Goal: Task Accomplishment & Management: Complete application form

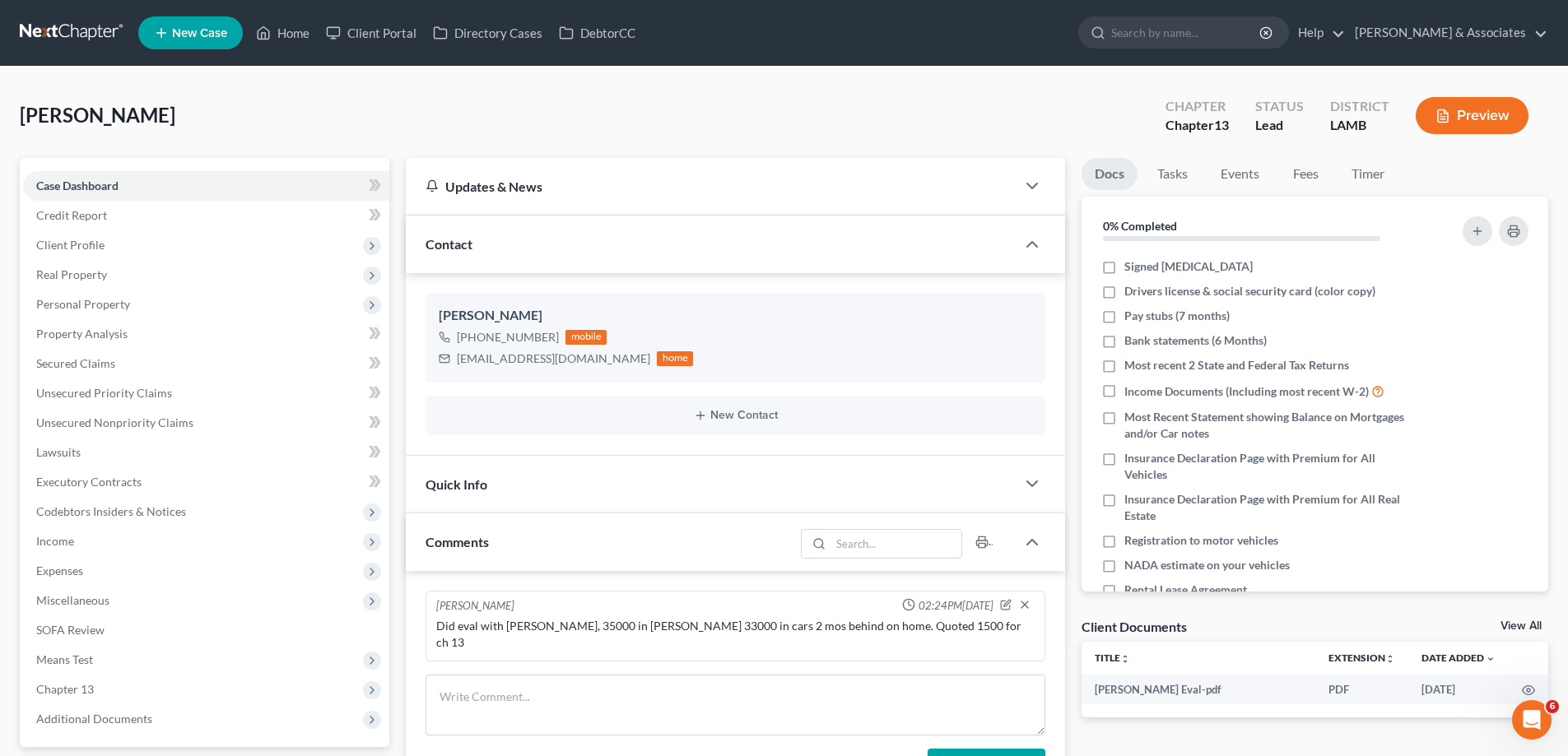
click at [207, 29] on link "New Case" at bounding box center [191, 33] width 105 height 33
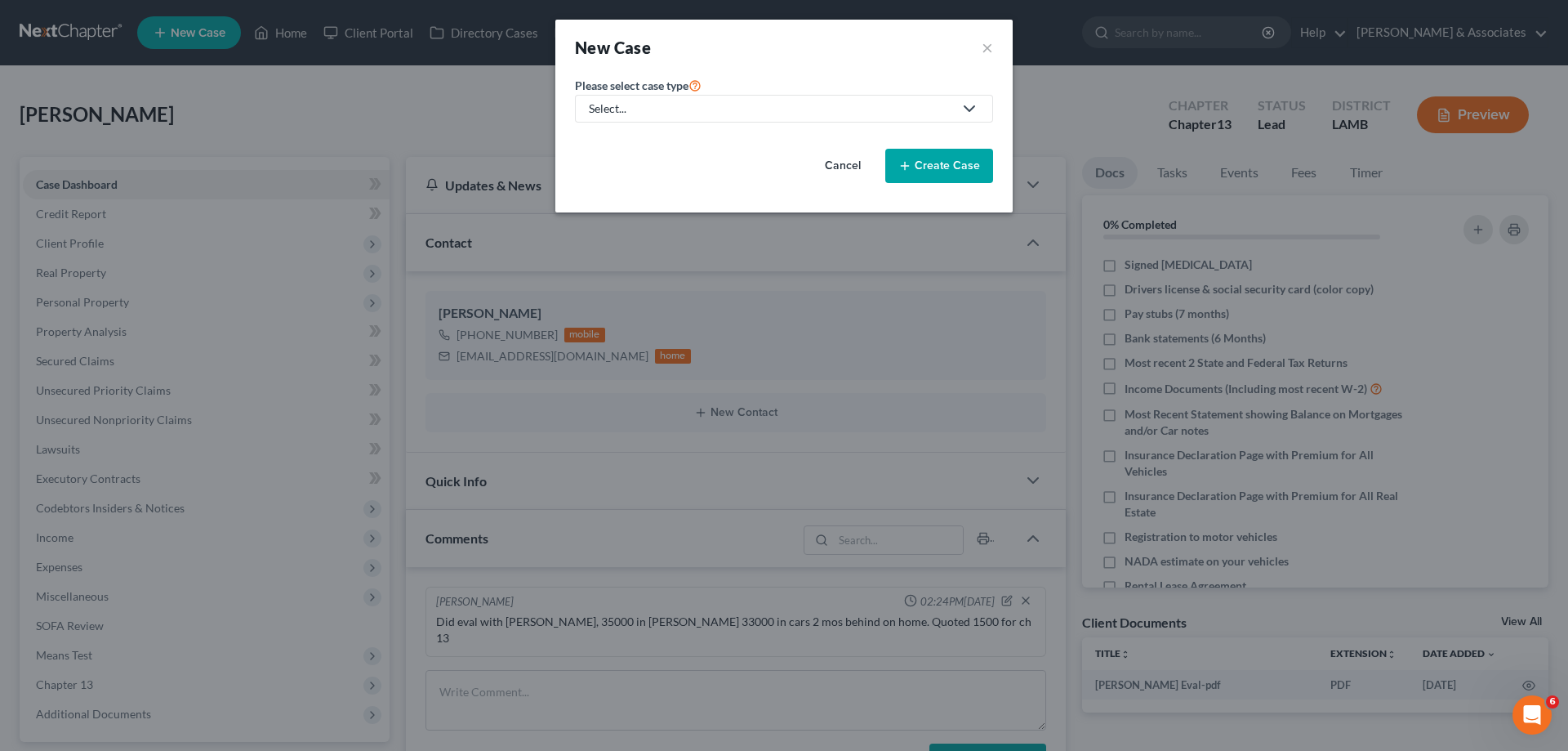
drag, startPoint x: 675, startPoint y: 104, endPoint x: 664, endPoint y: 122, distance: 21.1
click at [676, 105] on div "Select..." at bounding box center [771, 109] width 365 height 17
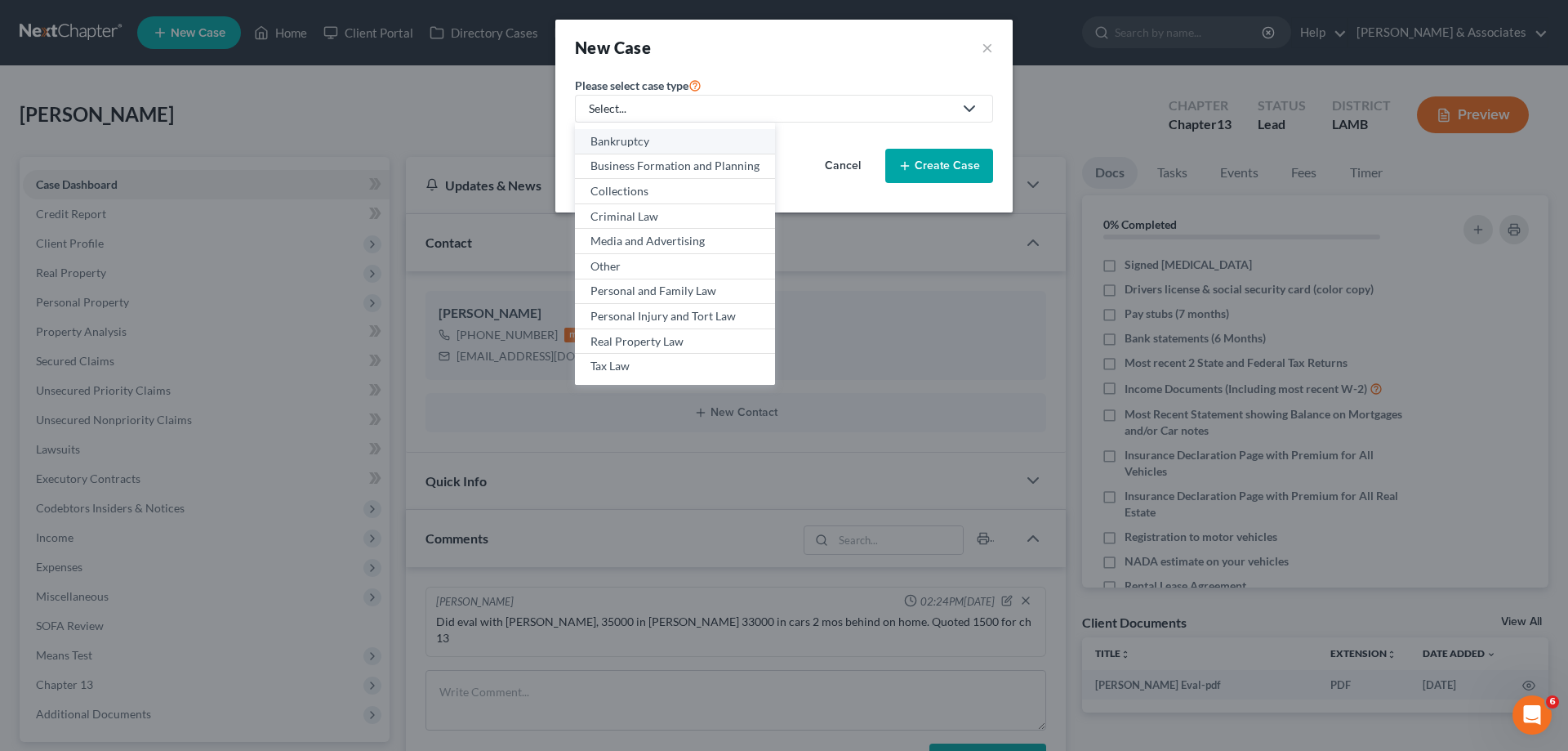
click at [646, 138] on div "Bankruptcy" at bounding box center [675, 141] width 170 height 17
select select "35"
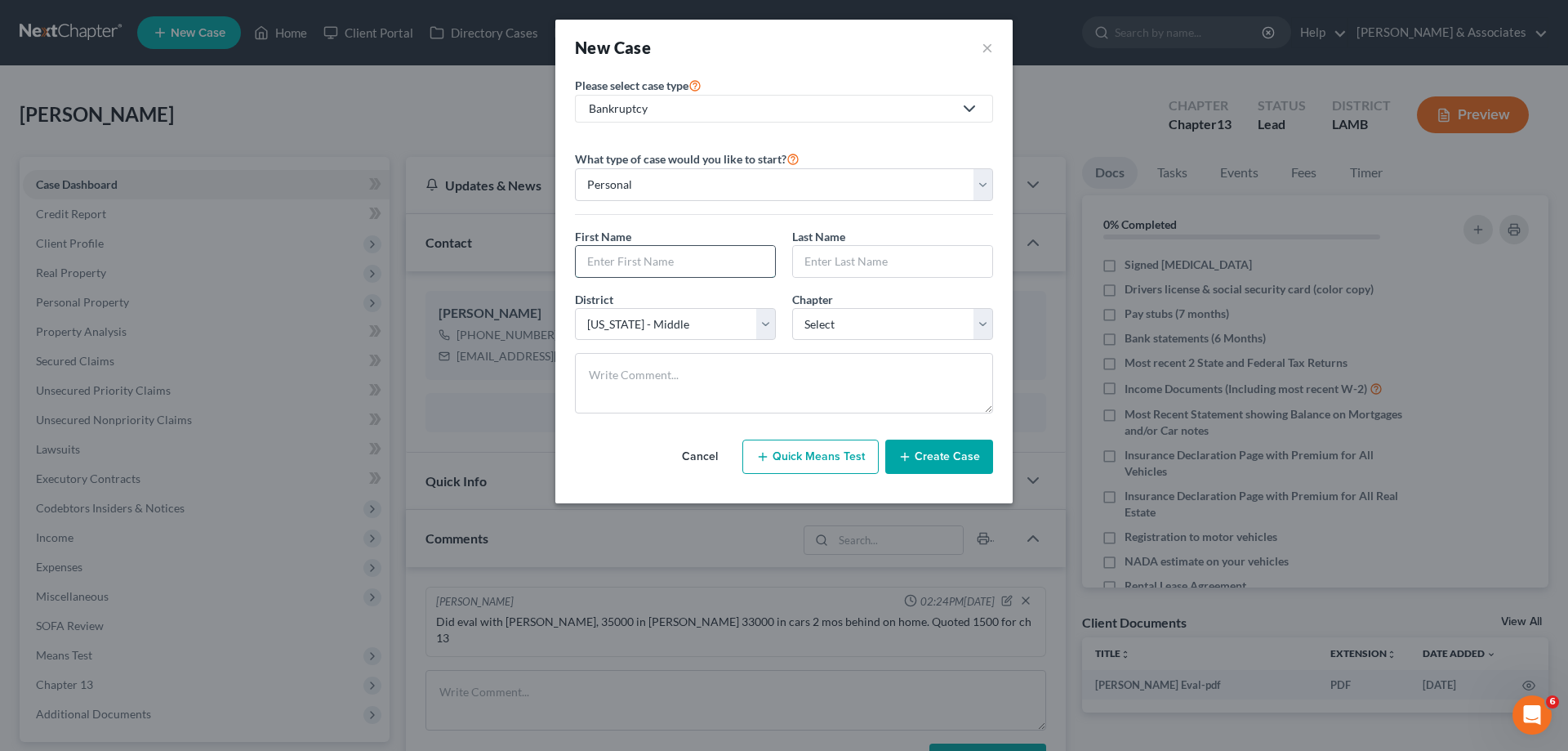
click at [668, 270] on input "text" at bounding box center [675, 262] width 199 height 31
type input "Alexes"
type input "[PERSON_NAME]"
select select "0"
click at [960, 451] on button "Create Case" at bounding box center [939, 456] width 108 height 34
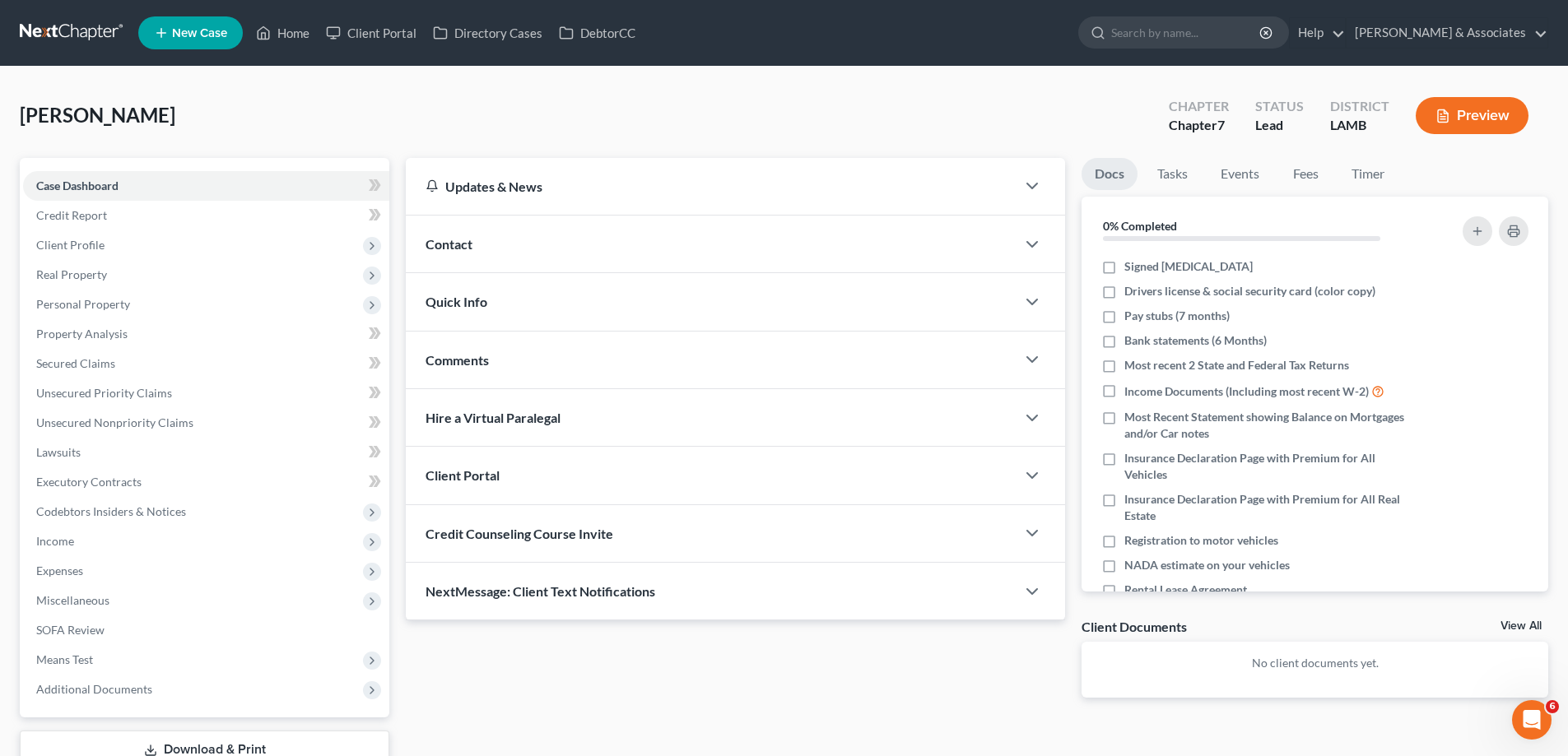
click at [603, 367] on div "Comments" at bounding box center [711, 360] width 610 height 57
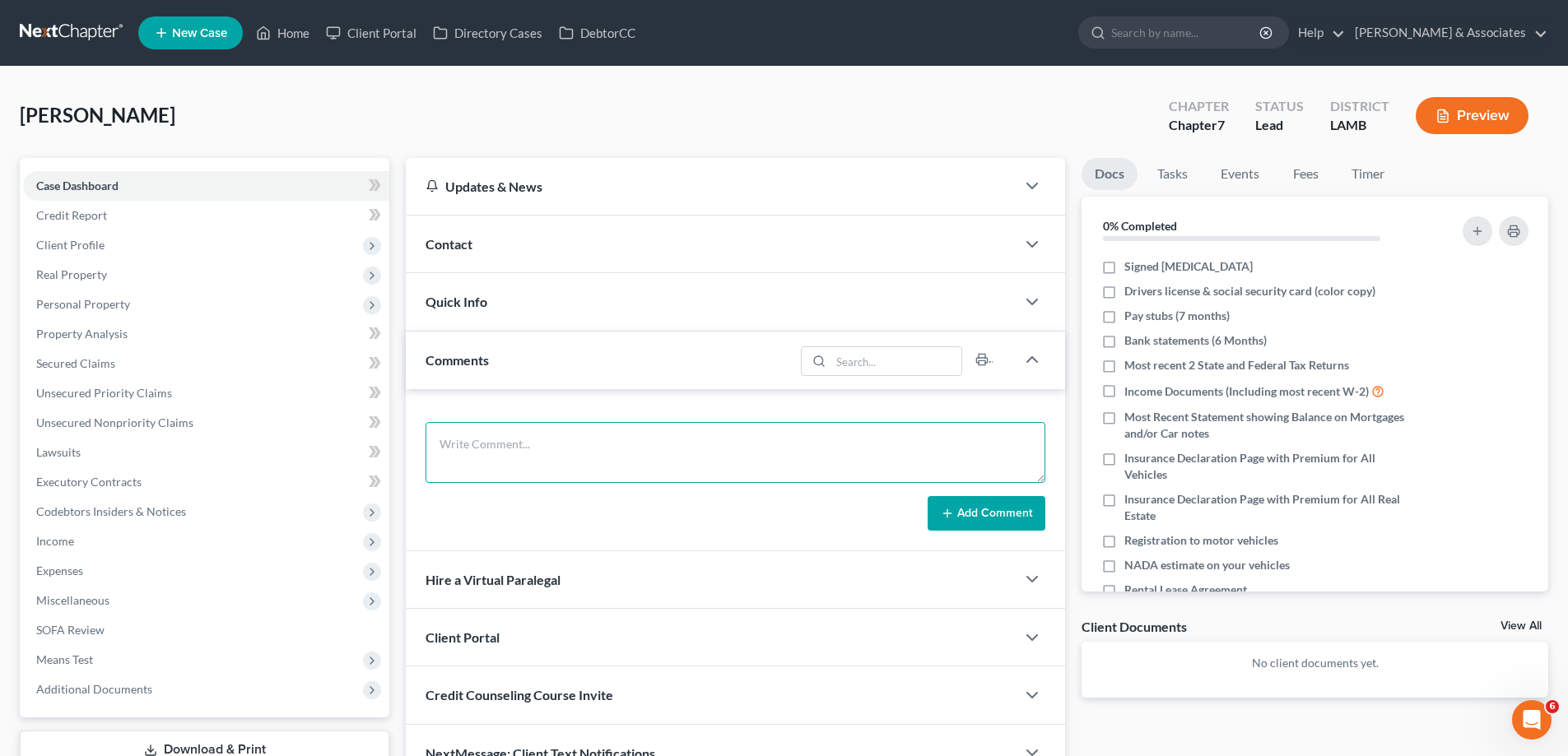
click at [536, 470] on textarea at bounding box center [736, 453] width 620 height 61
paste textarea "did eval, incoming garnishment, car under the exemption quoted ch 7 at 1500 but…"
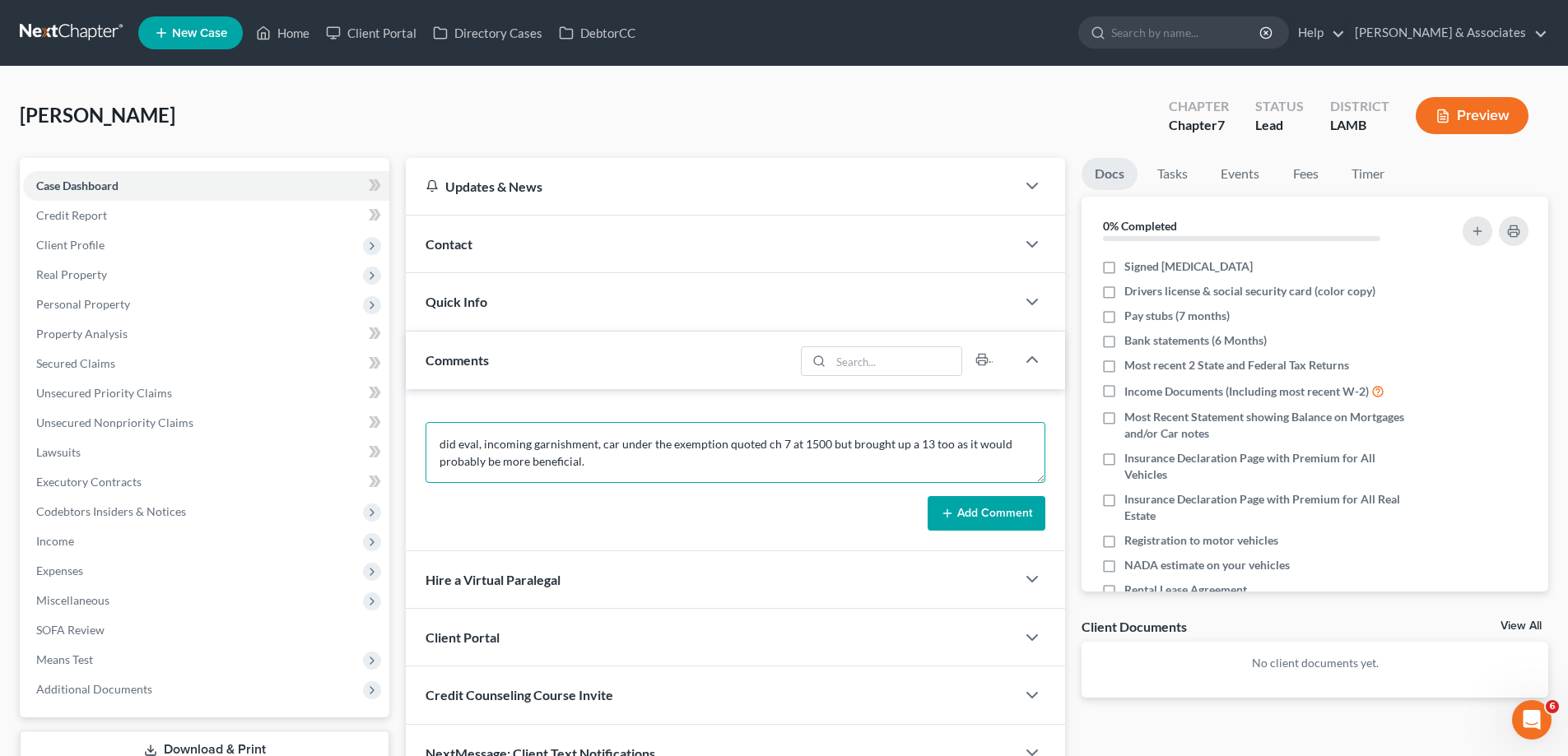
type textarea "did eval, incoming garnishment, car under the exemption quoted ch 7 at 1500 but…"
click at [1005, 520] on button "Add Comment" at bounding box center [985, 513] width 118 height 35
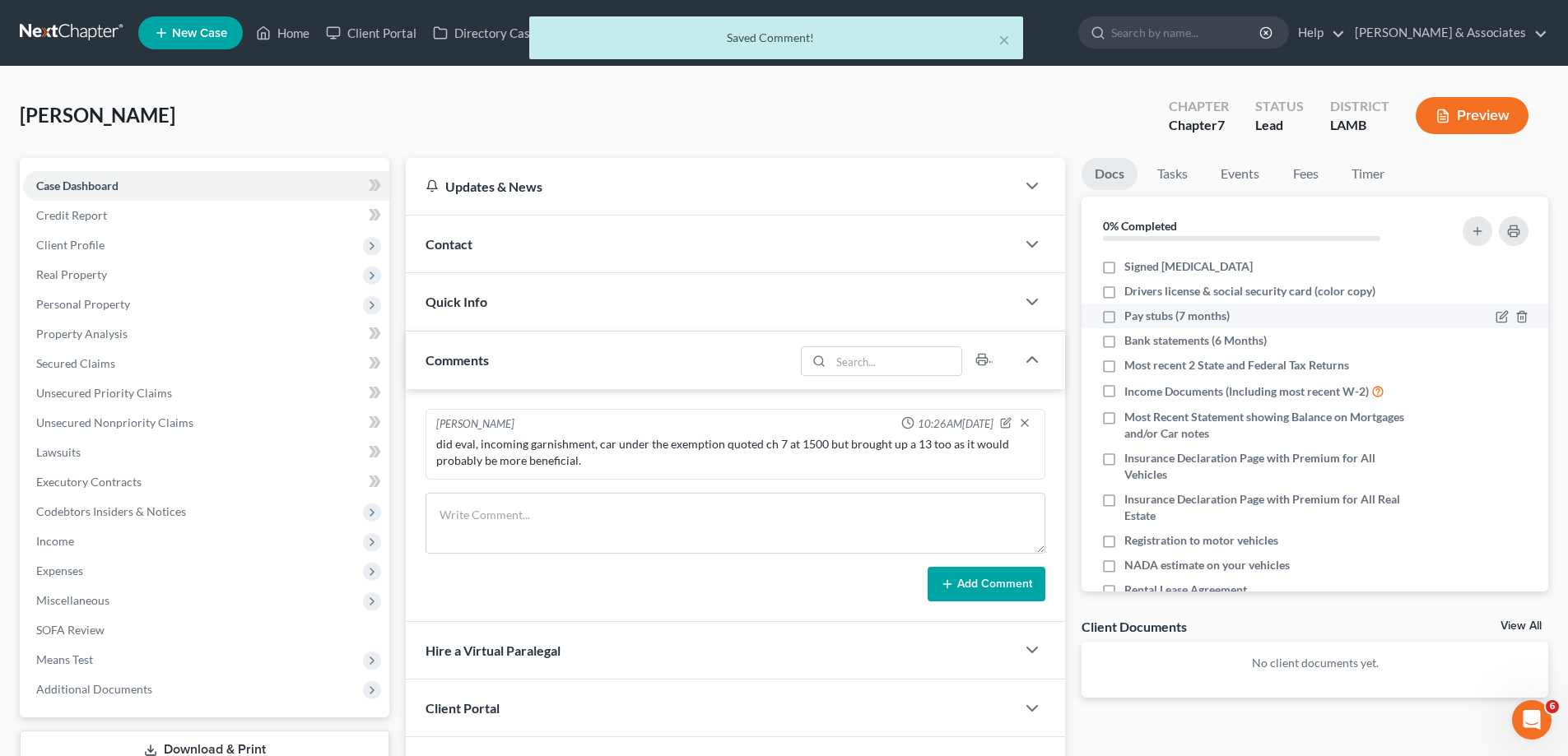
drag, startPoint x: 625, startPoint y: 241, endPoint x: 1425, endPoint y: 314, distance: 803.3
click at [626, 241] on div "Contact" at bounding box center [711, 244] width 610 height 57
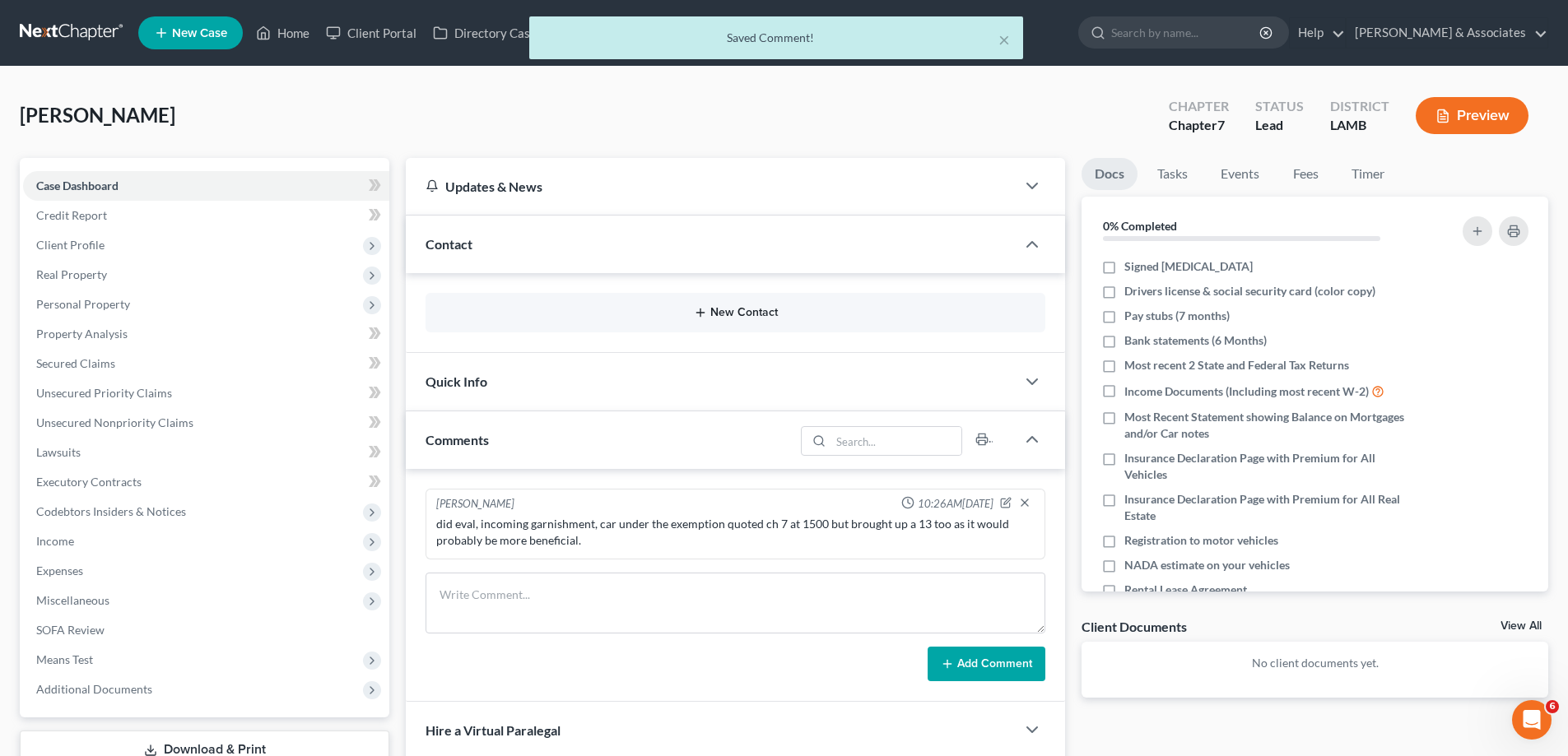
click at [709, 308] on button "New Contact" at bounding box center [735, 312] width 593 height 13
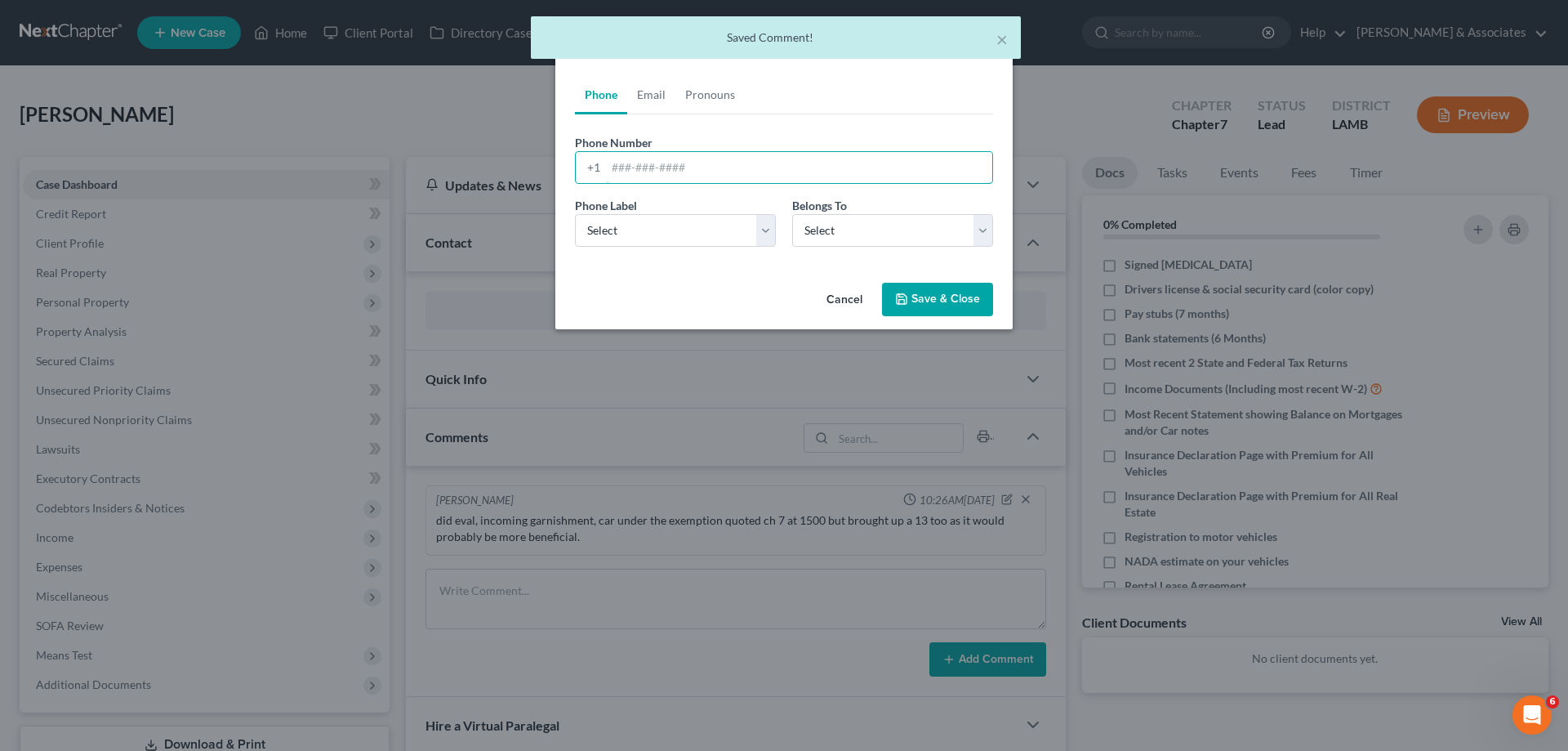
drag, startPoint x: 648, startPoint y: 157, endPoint x: 646, endPoint y: 189, distance: 32.1
click at [648, 157] on input "tel" at bounding box center [799, 168] width 386 height 31
paste input "[PHONE_NUMBER]"
type input "[PHONE_NUMBER]"
drag, startPoint x: 644, startPoint y: 214, endPoint x: 652, endPoint y: 228, distance: 16.1
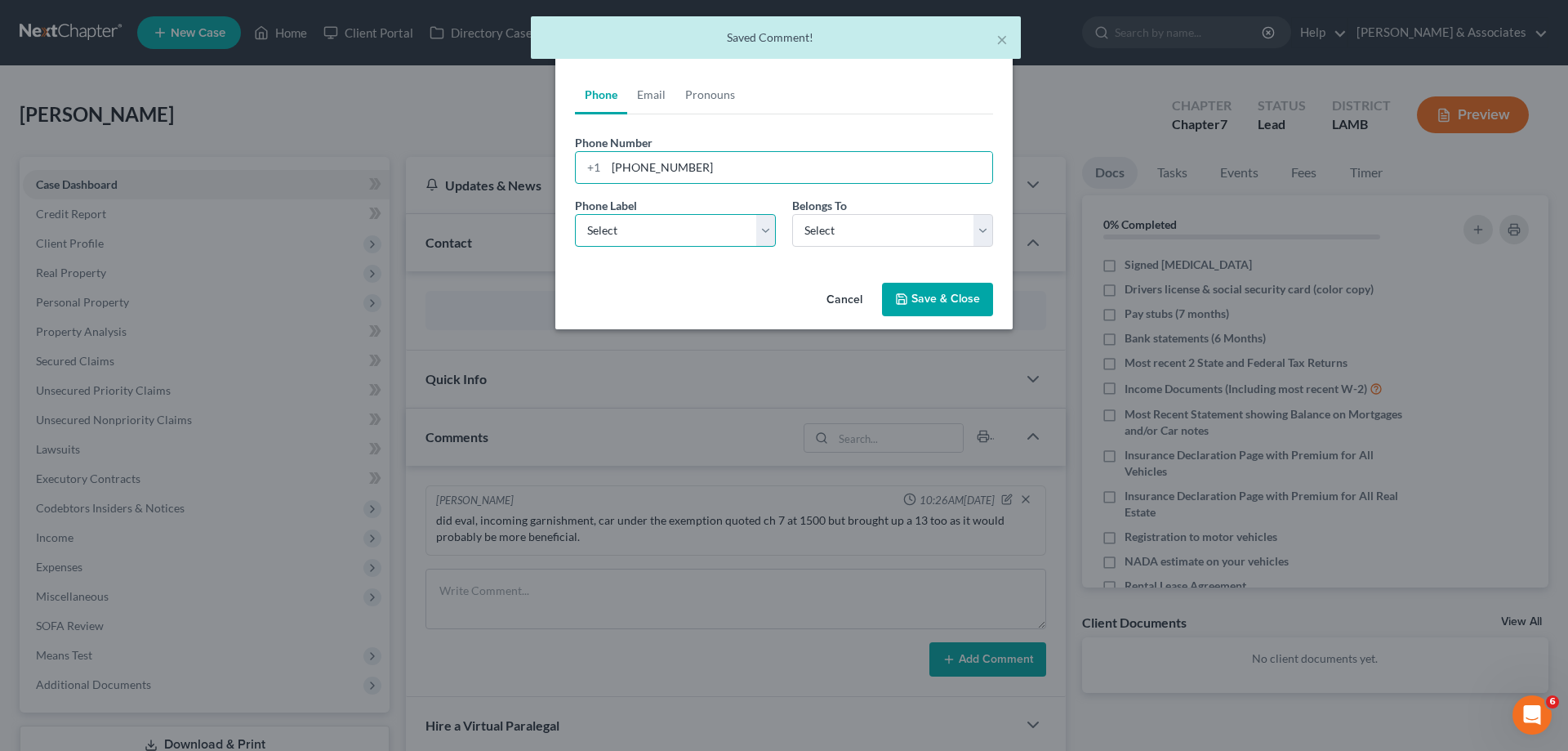
click at [645, 218] on select "Select Mobile Home Work Other" at bounding box center [675, 229] width 201 height 32
select select "0"
click at [575, 214] on select "Select Mobile Home Work Other" at bounding box center [675, 229] width 201 height 32
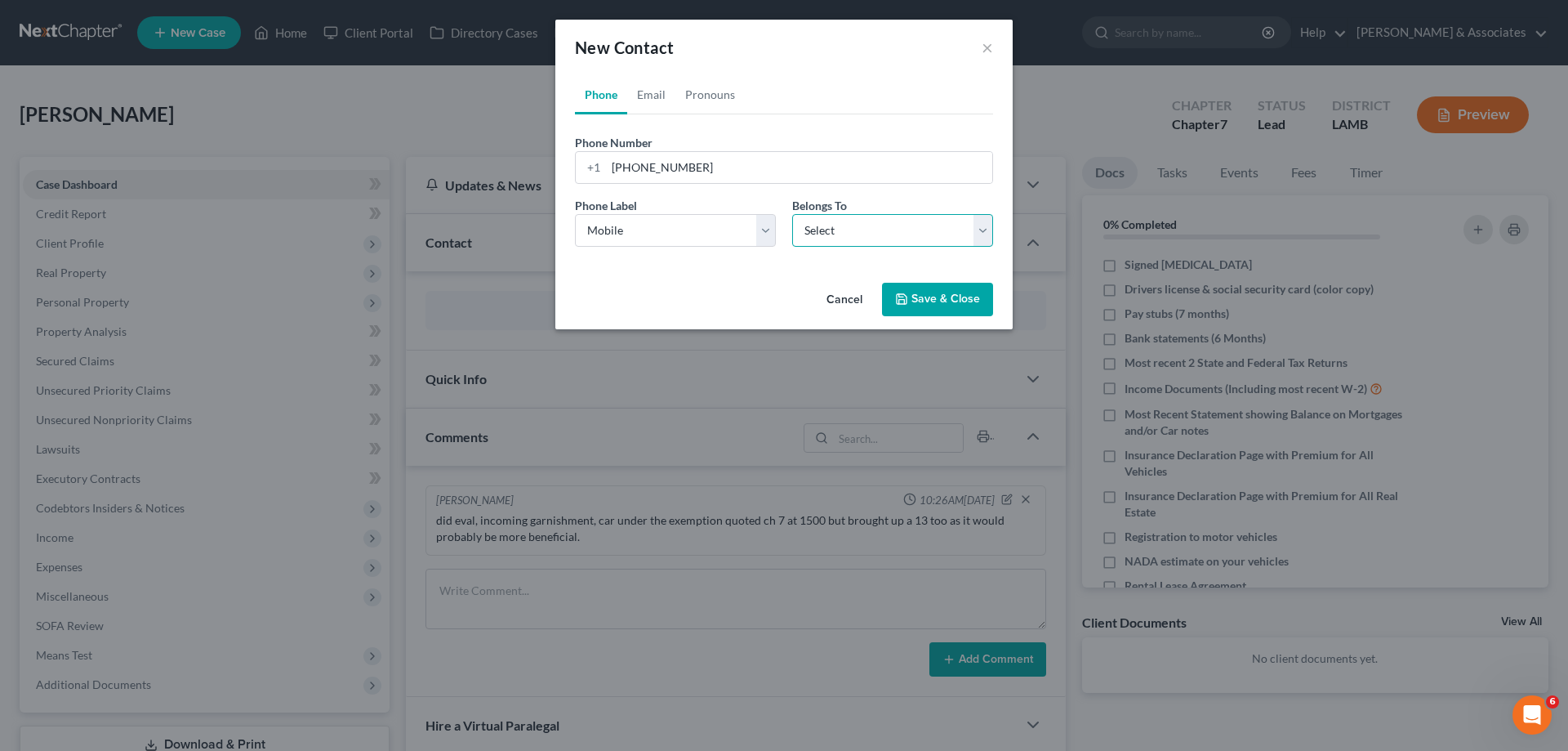
click at [846, 241] on select "Select Client Other" at bounding box center [892, 229] width 201 height 32
select select "0"
click at [792, 214] on select "Select Client Other" at bounding box center [892, 229] width 201 height 32
select select "0"
click at [646, 77] on link "Email" at bounding box center [651, 95] width 48 height 39
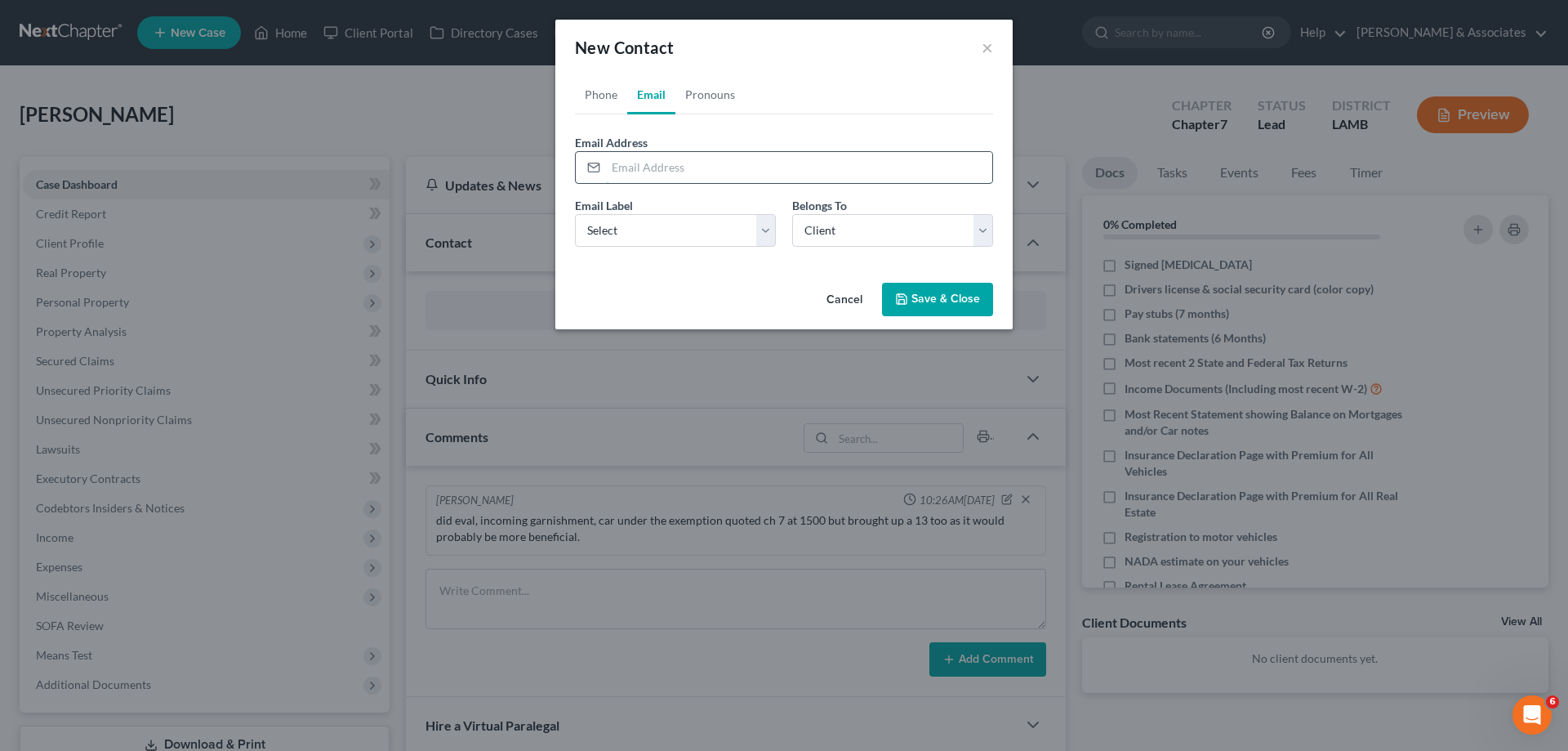
drag, startPoint x: 751, startPoint y: 153, endPoint x: 697, endPoint y: 183, distance: 61.8
click at [751, 153] on input "email" at bounding box center [799, 168] width 386 height 31
paste input "[EMAIL_ADDRESS][DOMAIN_NAME]"
type input "[EMAIL_ADDRESS][DOMAIN_NAME]"
drag, startPoint x: 605, startPoint y: 223, endPoint x: 629, endPoint y: 243, distance: 31.2
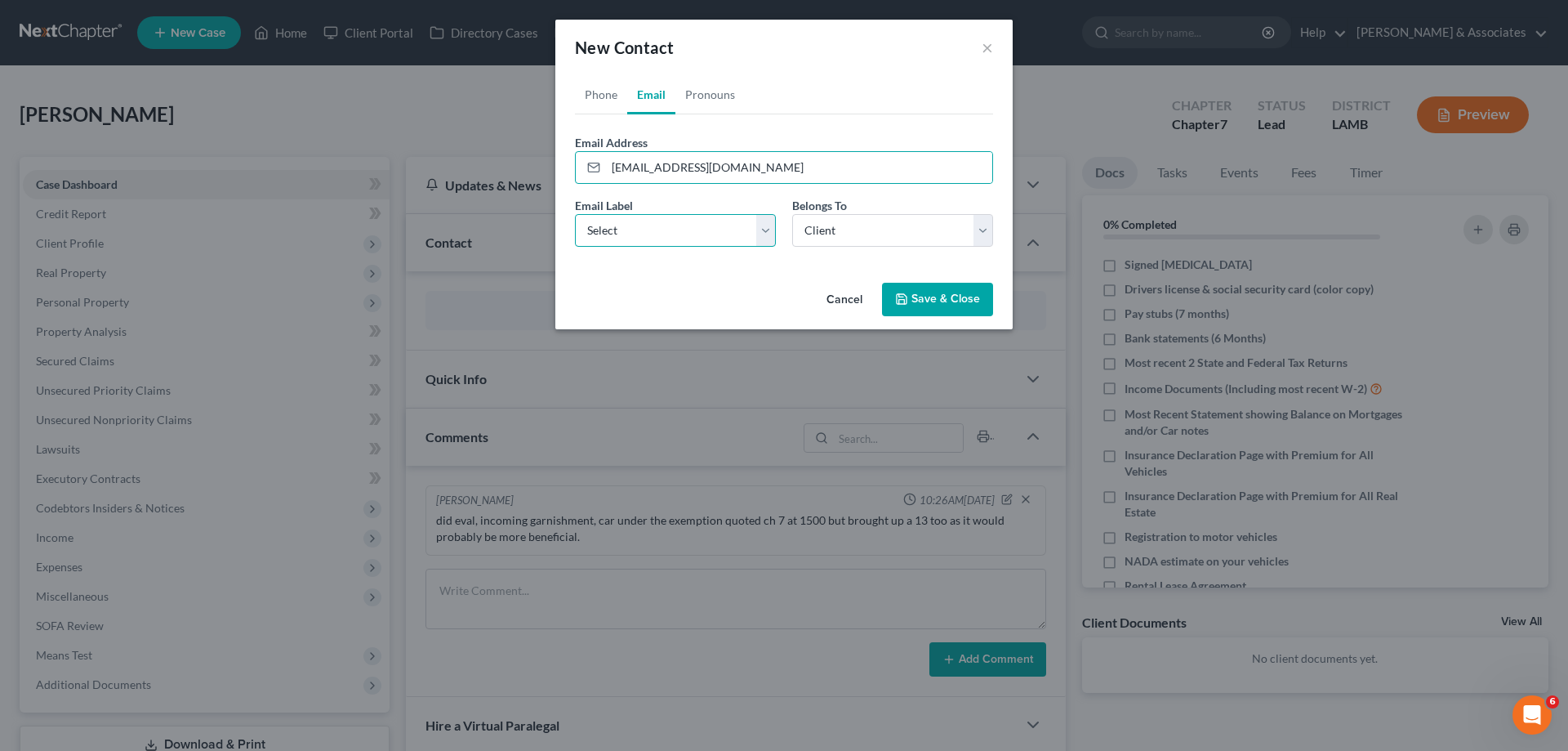
click at [605, 223] on select "Select Home Work Other" at bounding box center [675, 229] width 201 height 32
click at [575, 214] on select "Select Home Work Other" at bounding box center [675, 229] width 201 height 32
click at [674, 241] on select "Select Home Work Other" at bounding box center [675, 229] width 201 height 32
select select "0"
click at [575, 214] on select "Select Home Work Other" at bounding box center [675, 229] width 201 height 32
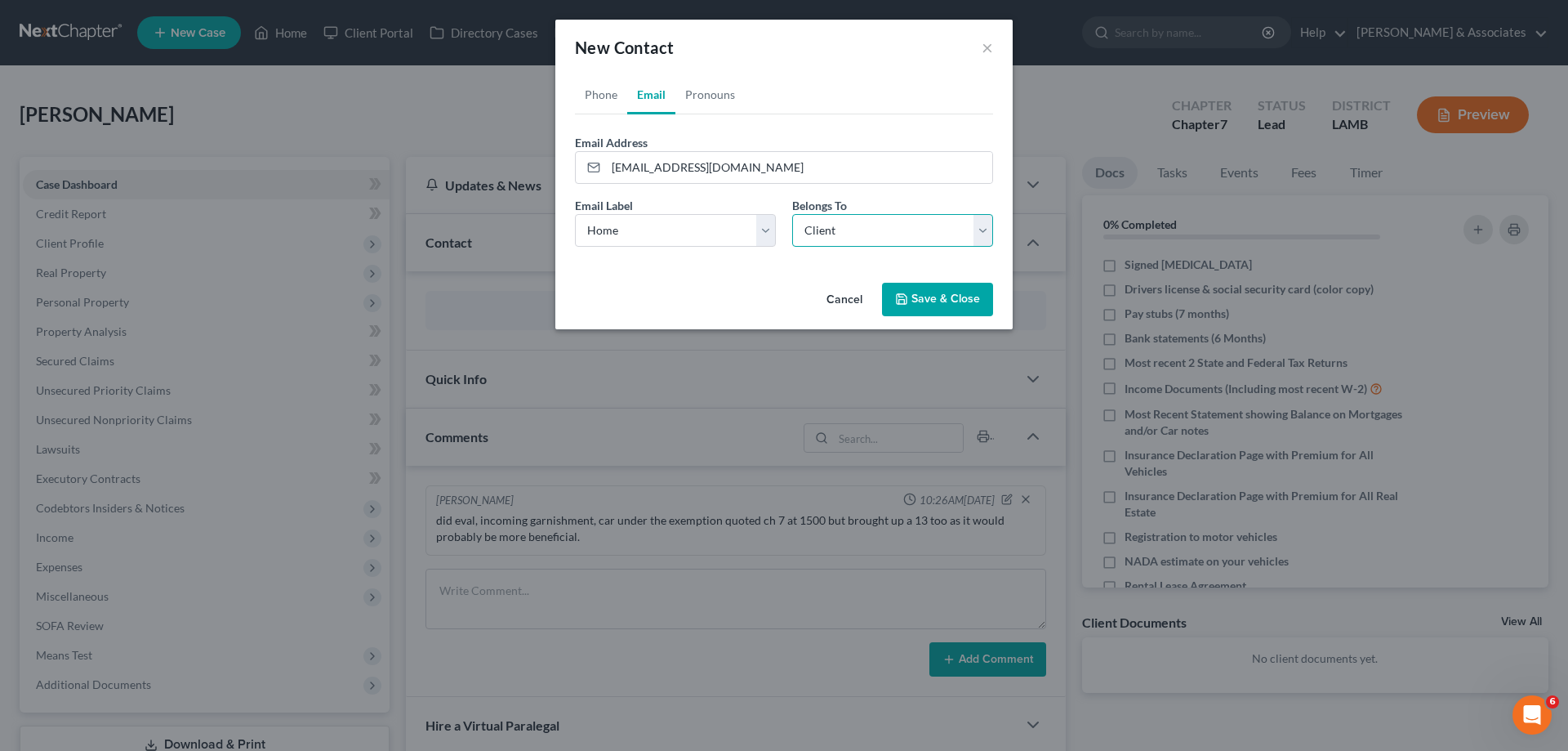
click at [850, 236] on select "Select Client Other" at bounding box center [892, 229] width 201 height 32
click at [792, 214] on select "Select Client Other" at bounding box center [892, 229] width 201 height 32
click at [978, 308] on button "Save & Close" at bounding box center [937, 299] width 111 height 34
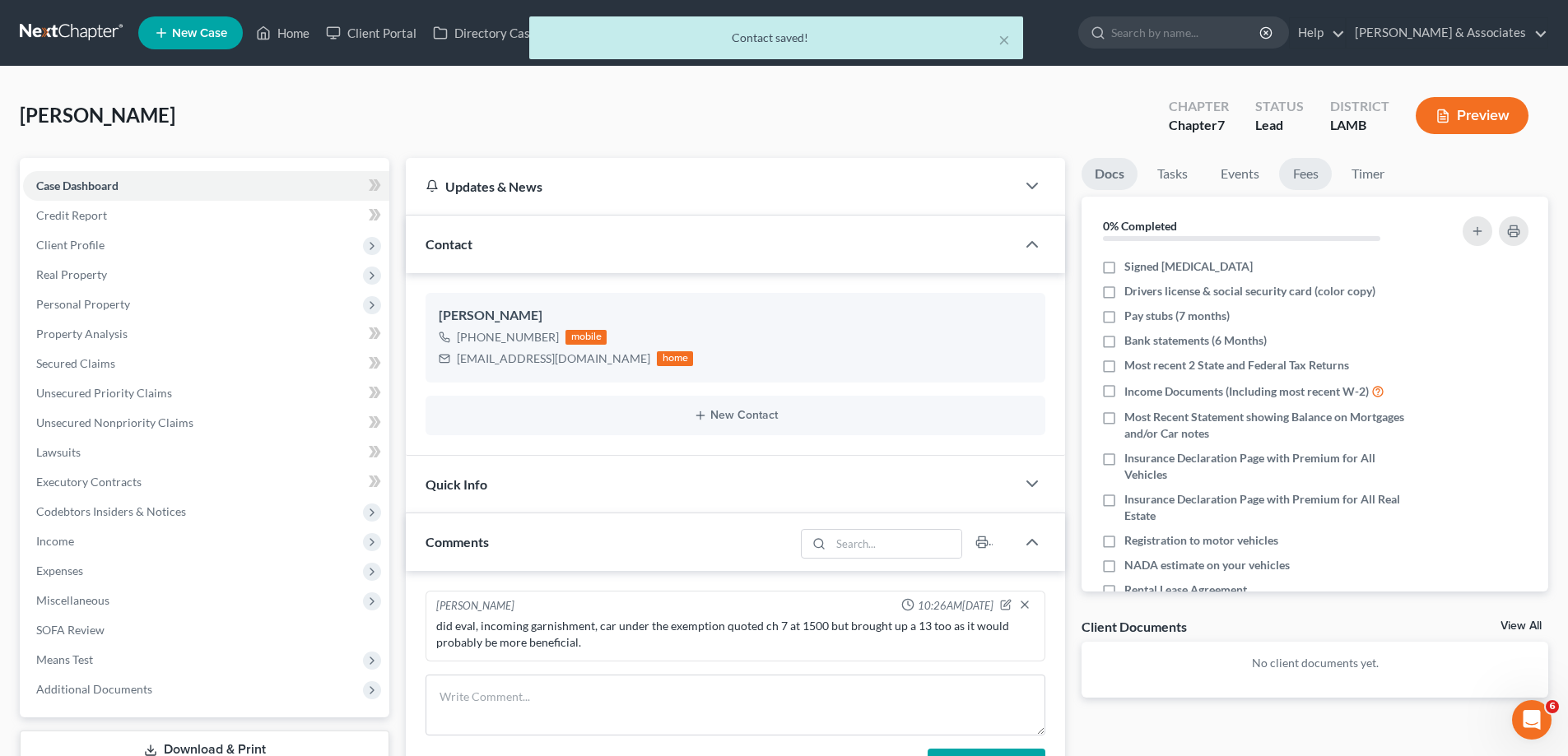
click at [1319, 166] on link "Fees" at bounding box center [1304, 174] width 52 height 33
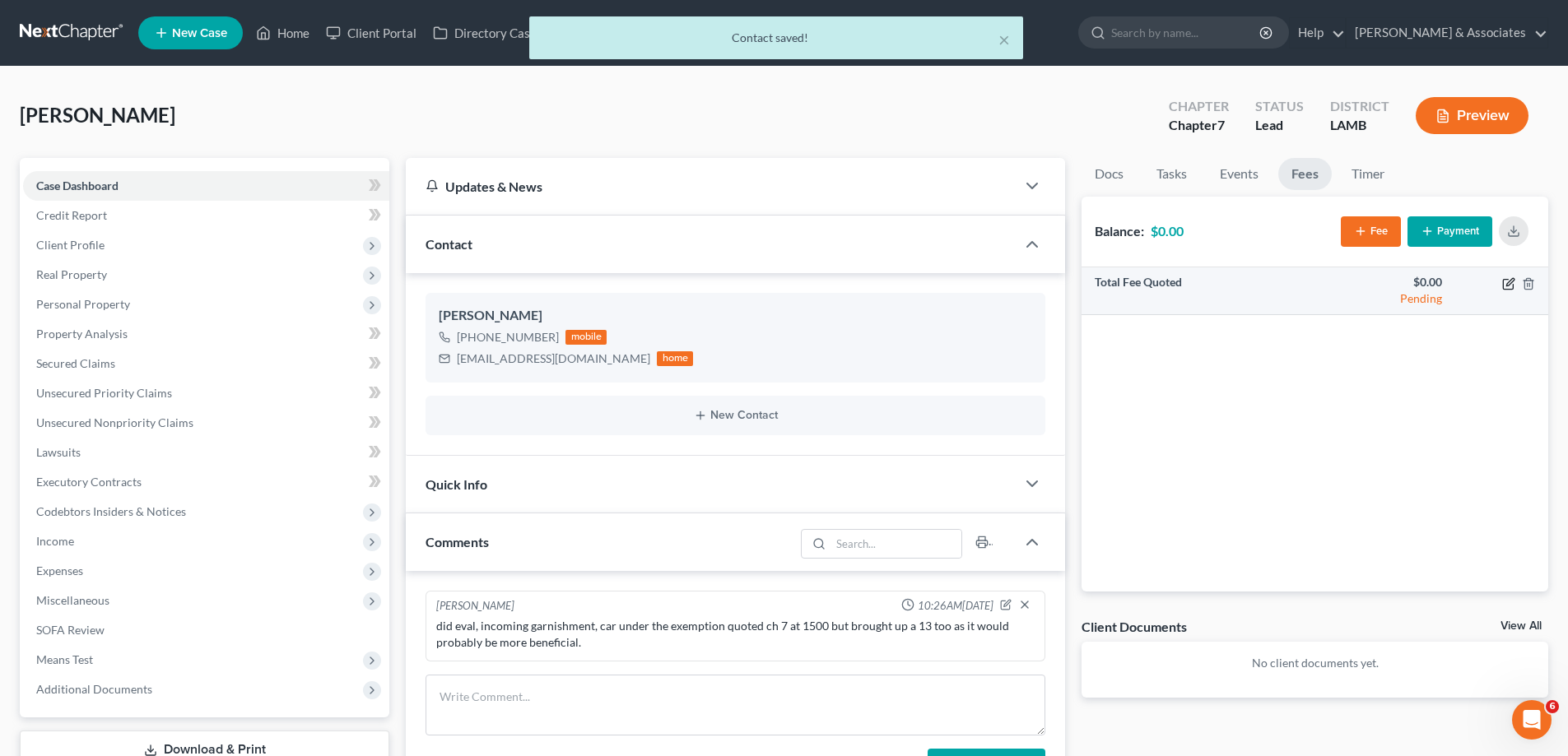
click at [1509, 283] on icon "button" at bounding box center [1508, 283] width 13 height 13
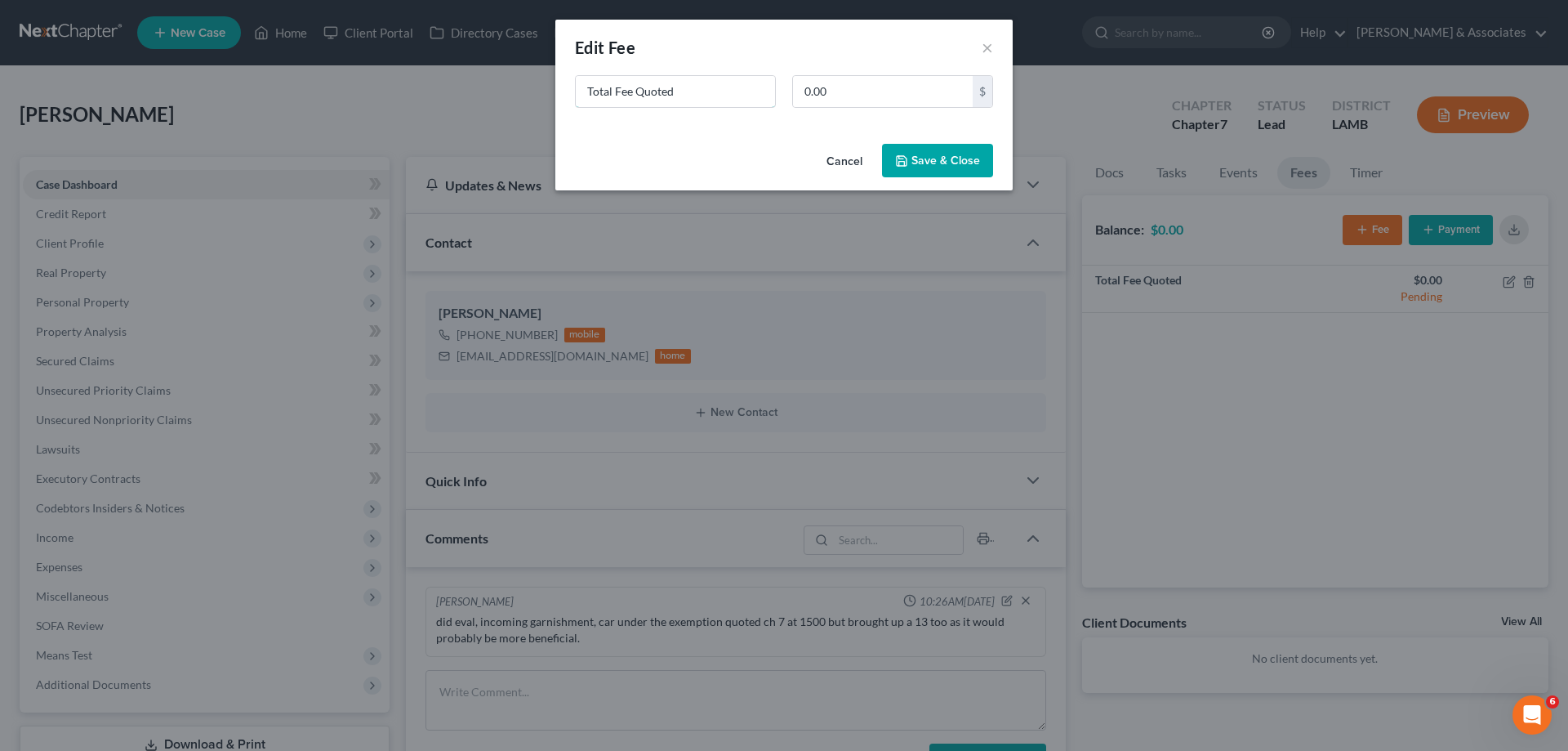
drag, startPoint x: 688, startPoint y: 96, endPoint x: 345, endPoint y: 82, distance: 343.3
click at [347, 86] on div "New Fee Edit Fee × Total Fee Quoted 0.00 $ Cancel Save & Close" at bounding box center [784, 376] width 1568 height 751
type input "7/13"
type input "1,500"
click at [947, 169] on button "Save & Close" at bounding box center [937, 161] width 111 height 34
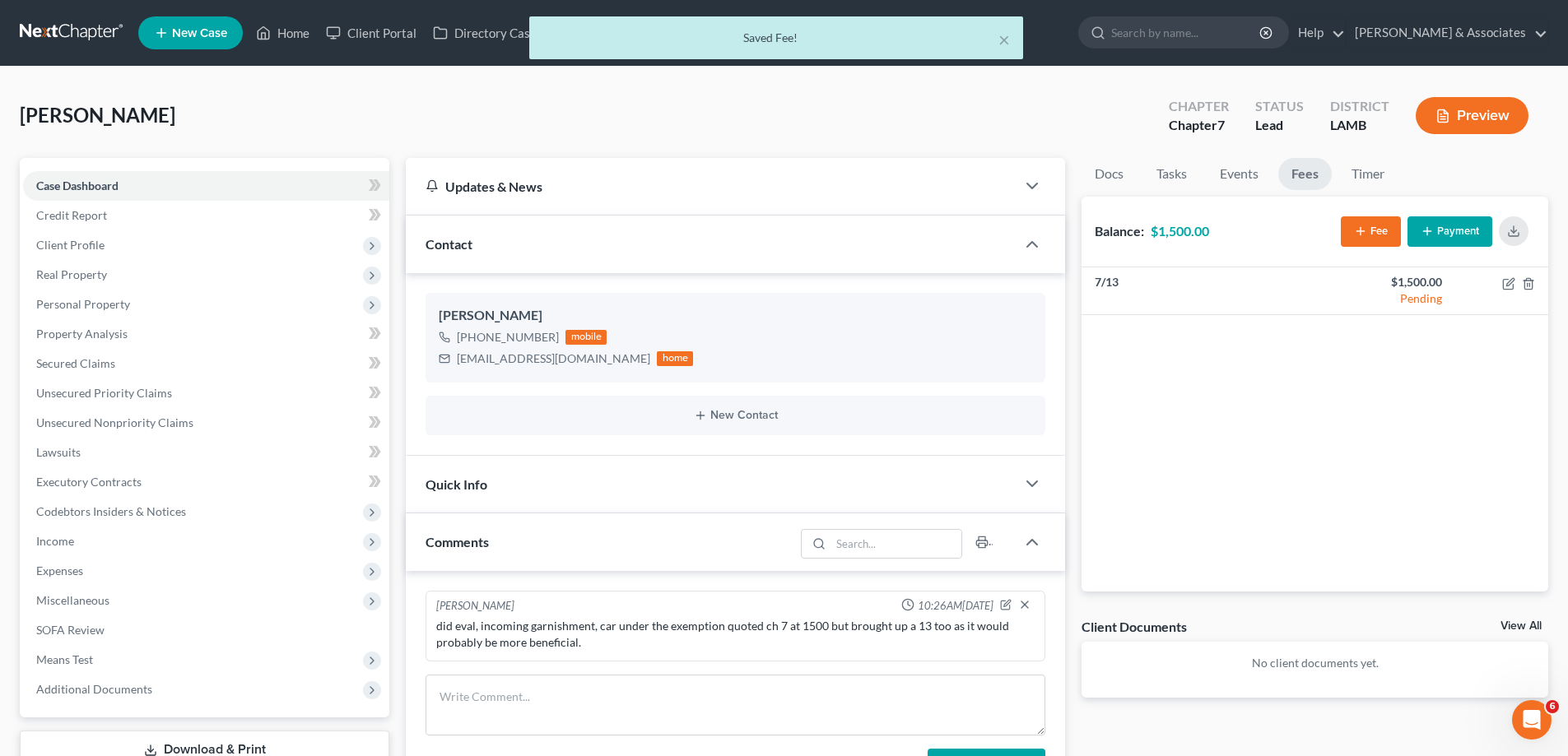
click at [1532, 630] on link "View All" at bounding box center [1521, 626] width 41 height 12
